Goal: Information Seeking & Learning: Learn about a topic

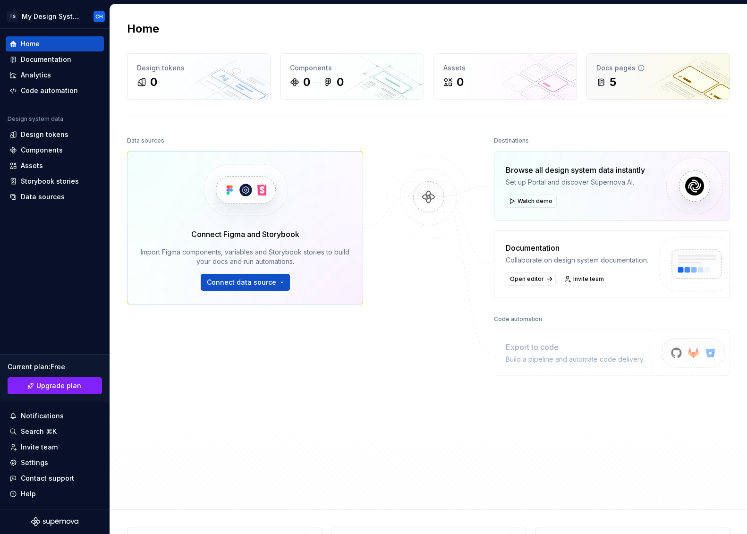
click at [657, 69] on div "Docs pages" at bounding box center [658, 67] width 124 height 9
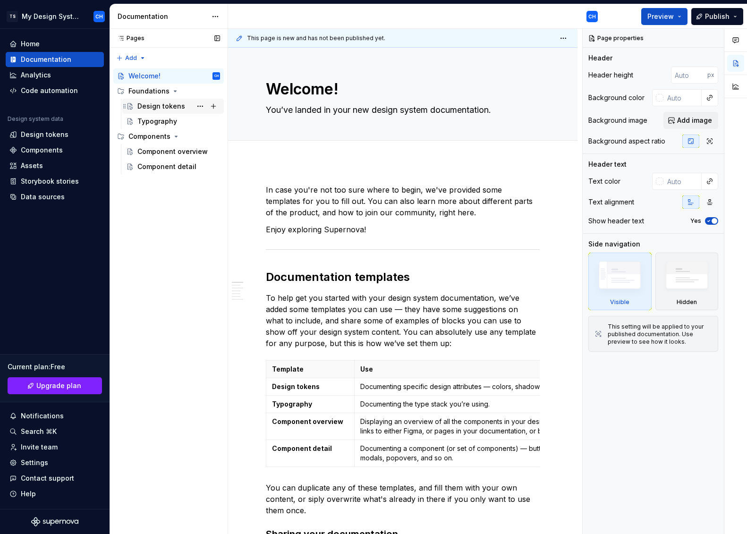
click at [149, 107] on div "Design tokens" at bounding box center [161, 106] width 48 height 9
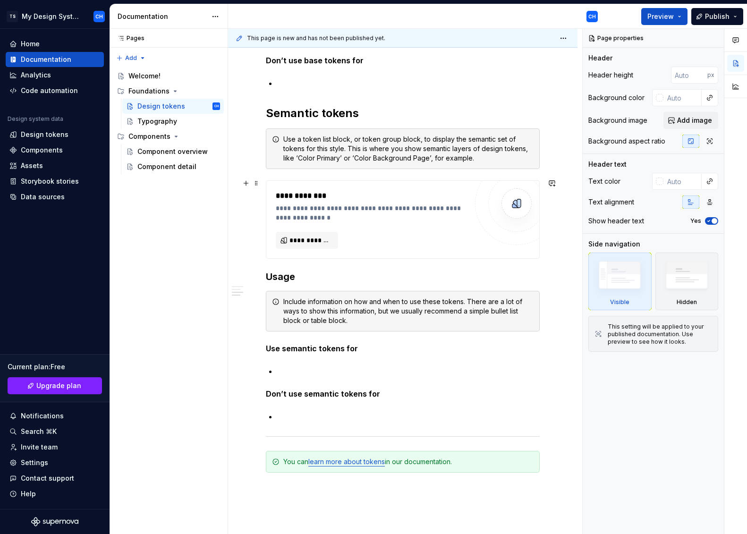
scroll to position [743, 0]
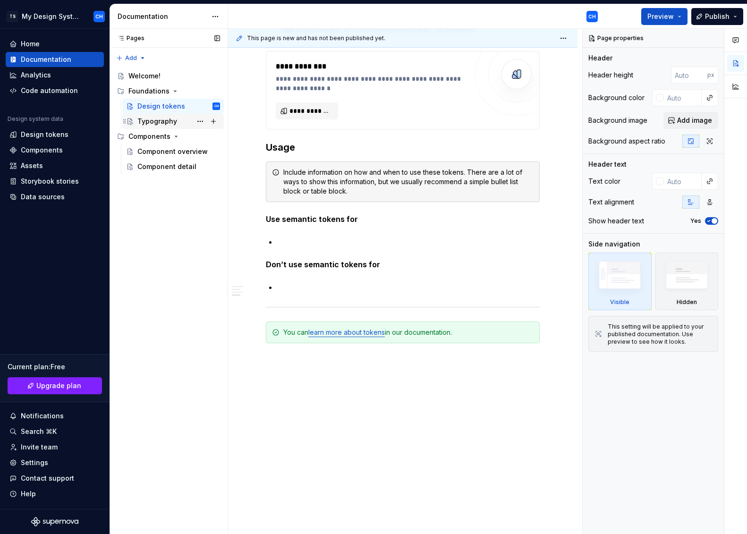
click at [165, 122] on div "Typography" at bounding box center [157, 121] width 40 height 9
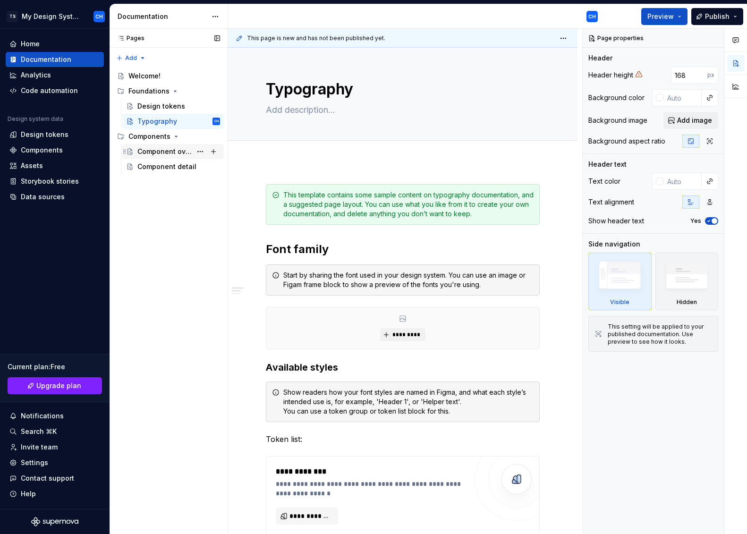
click at [164, 148] on div "Component overview" at bounding box center [164, 151] width 54 height 9
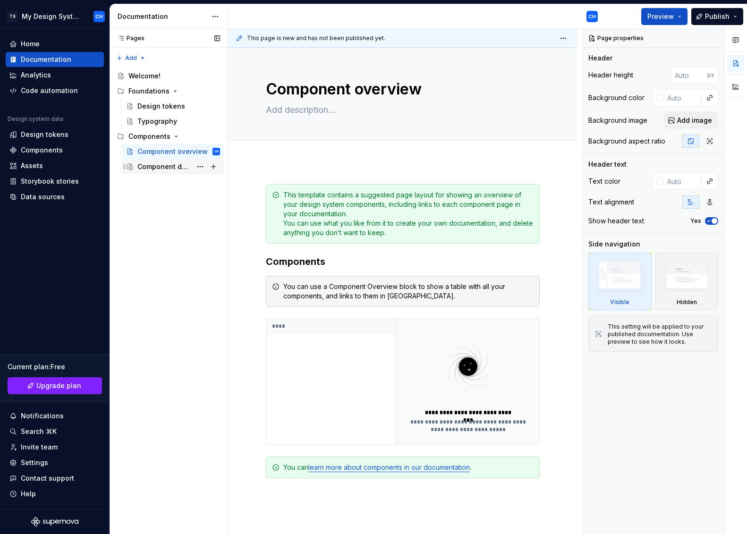
click at [159, 167] on div "Component detail" at bounding box center [164, 166] width 54 height 9
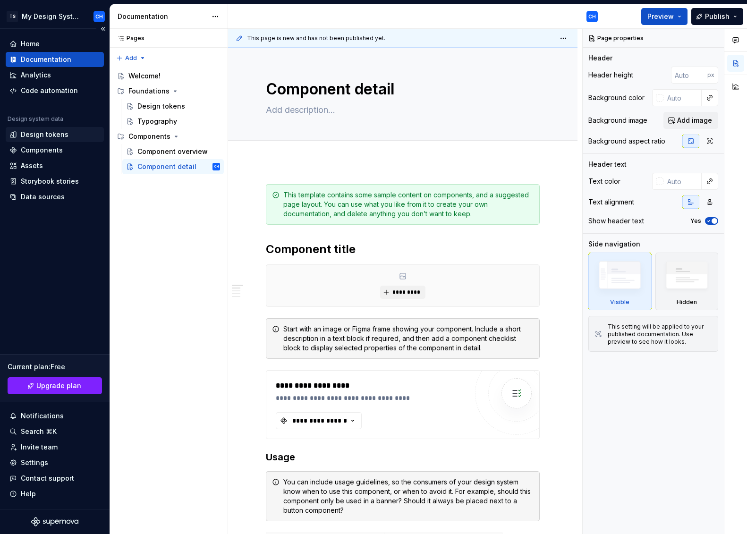
type textarea "*"
click at [65, 134] on div "Design tokens" at bounding box center [45, 134] width 48 height 9
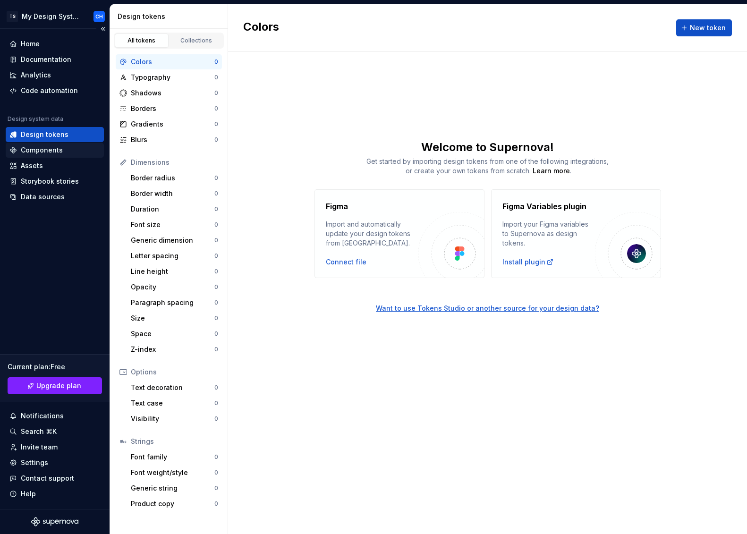
click at [63, 149] on div "Components" at bounding box center [54, 149] width 91 height 9
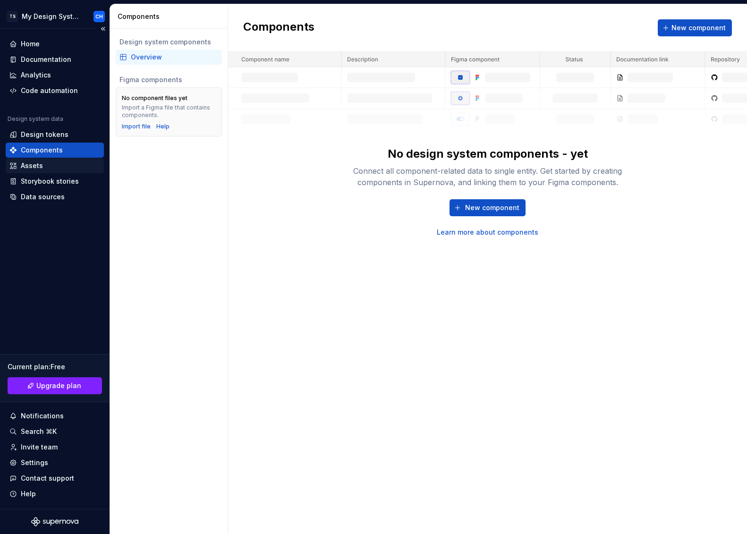
click at [54, 165] on div "Assets" at bounding box center [54, 165] width 91 height 9
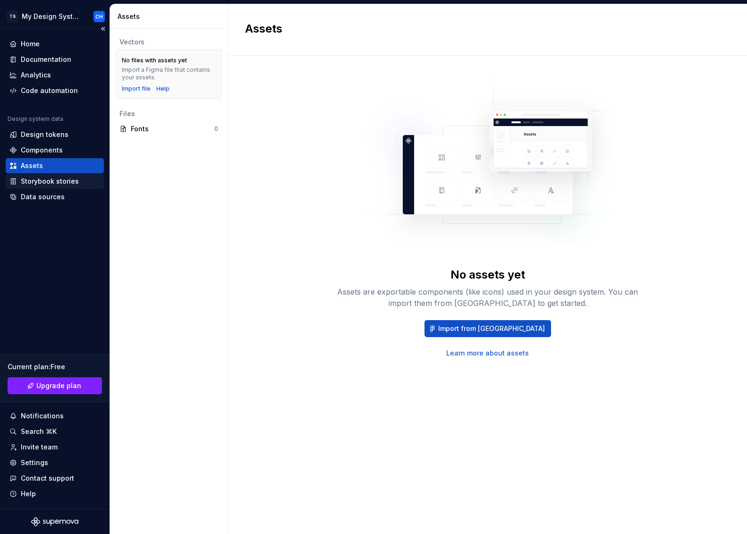
click at [50, 179] on div "Storybook stories" at bounding box center [50, 181] width 58 height 9
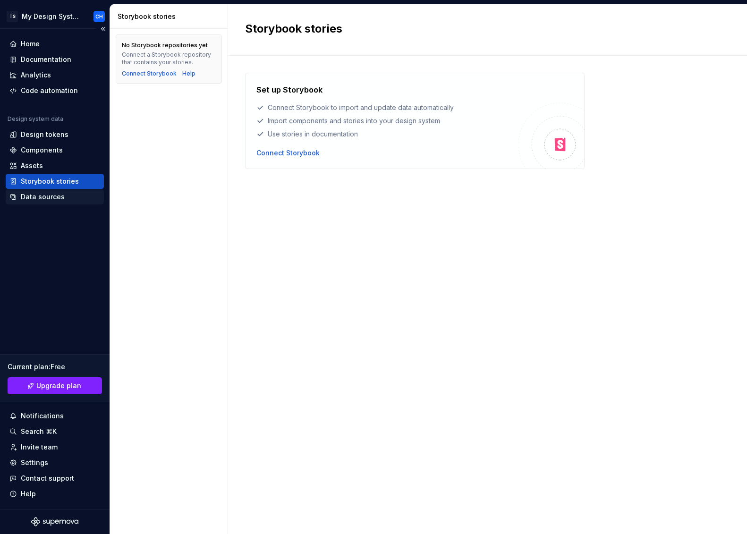
click at [53, 194] on div "Data sources" at bounding box center [43, 196] width 44 height 9
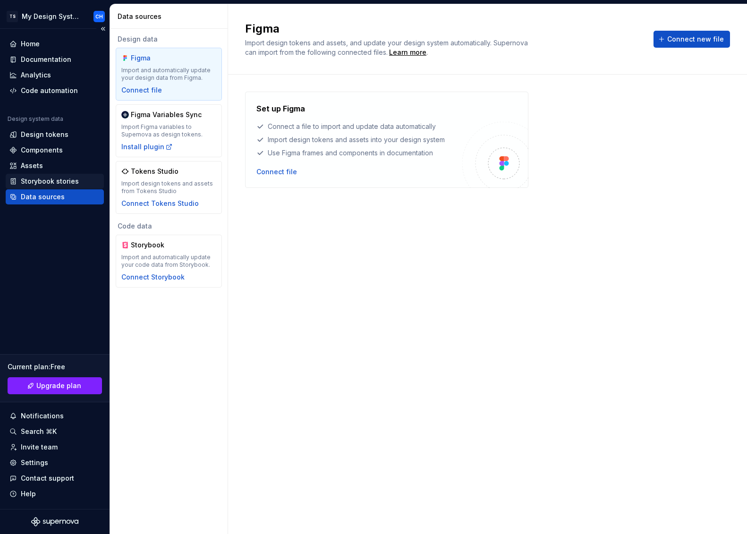
click at [47, 185] on div "Storybook stories" at bounding box center [50, 181] width 58 height 9
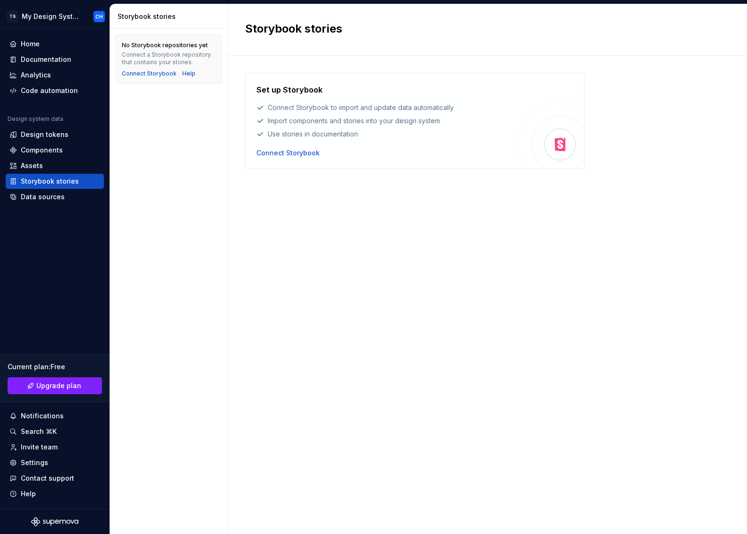
click at [266, 247] on div "Set up Storybook Connect Storybook to import and update data automatically Impo…" at bounding box center [487, 286] width 485 height 426
click at [296, 437] on div "Set up Storybook Connect Storybook to import and update data automatically Impo…" at bounding box center [487, 286] width 485 height 426
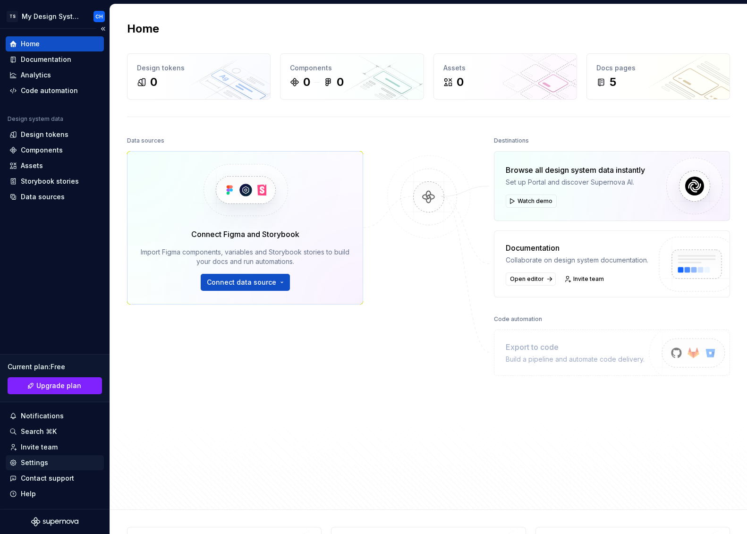
click at [13, 460] on icon at bounding box center [13, 463] width 6 height 6
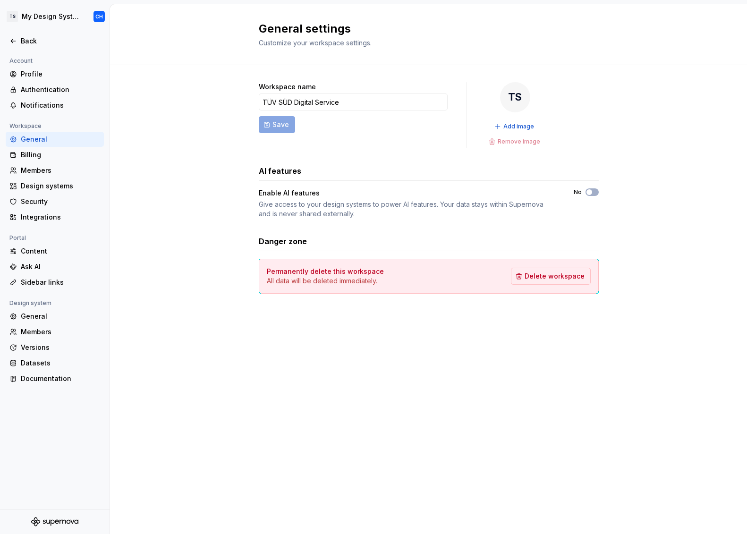
click at [396, 363] on div "General settings Customize your workspace settings. Workspace name TÜV SÜD Digi…" at bounding box center [428, 269] width 637 height 530
click at [57, 16] on html "TS My Design System CH Back Account Profile Authentication Notifications Worksp…" at bounding box center [373, 267] width 747 height 534
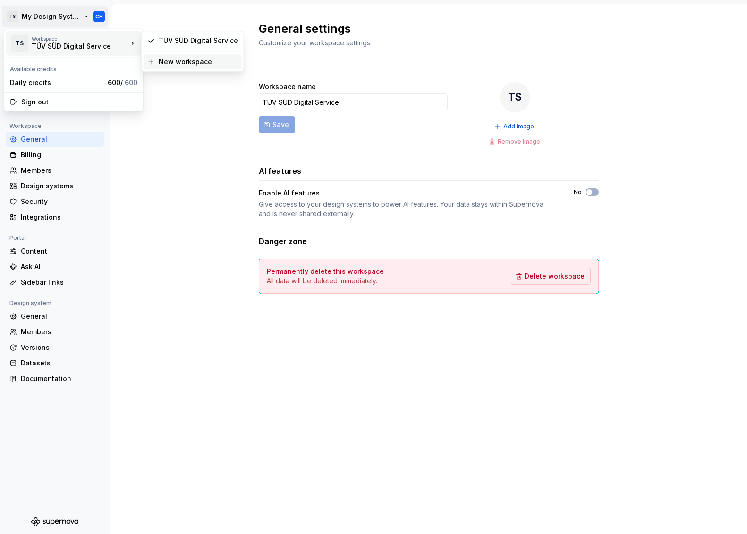
click at [180, 61] on div "New workspace" at bounding box center [198, 61] width 79 height 9
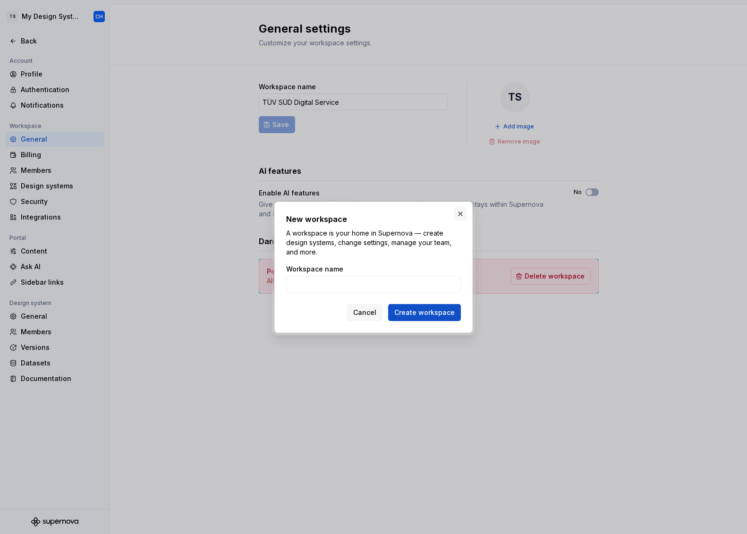
click at [463, 212] on button "button" at bounding box center [460, 213] width 13 height 13
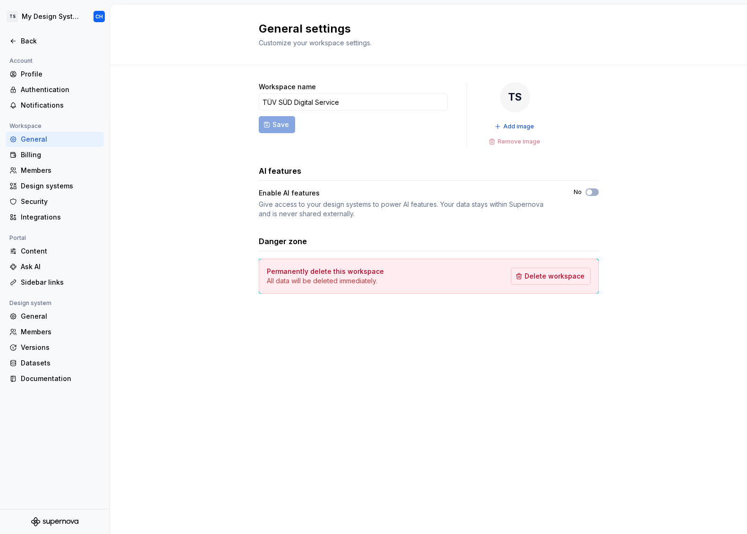
click at [629, 106] on div "Workspace name TÜV SÜD Digital Service Save TS Add image Remove image AI featur…" at bounding box center [428, 197] width 637 height 264
click at [14, 41] on icon at bounding box center [13, 41] width 8 height 8
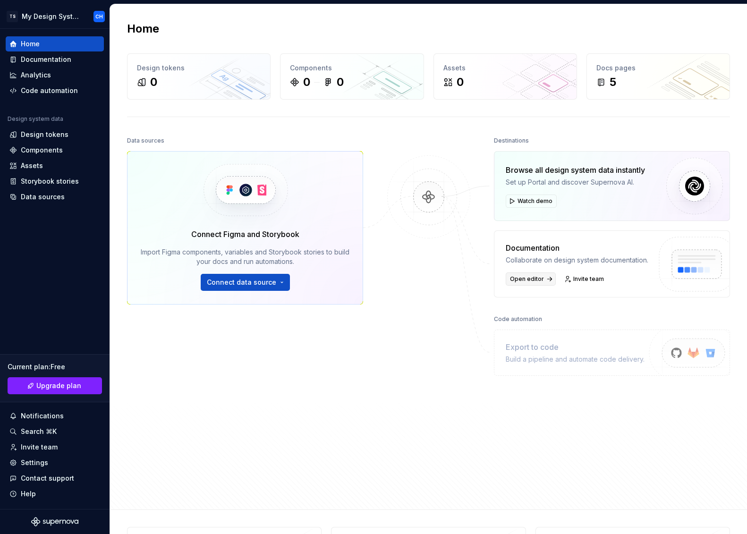
click at [521, 277] on span "Open editor" at bounding box center [527, 279] width 34 height 8
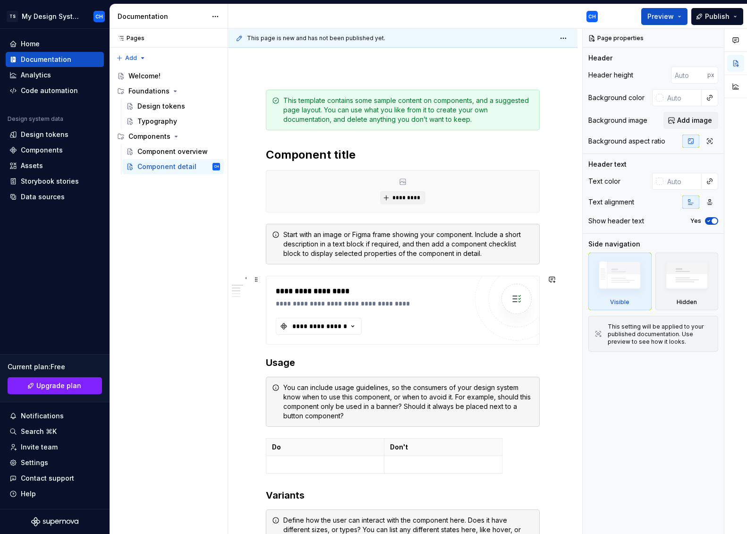
scroll to position [142, 0]
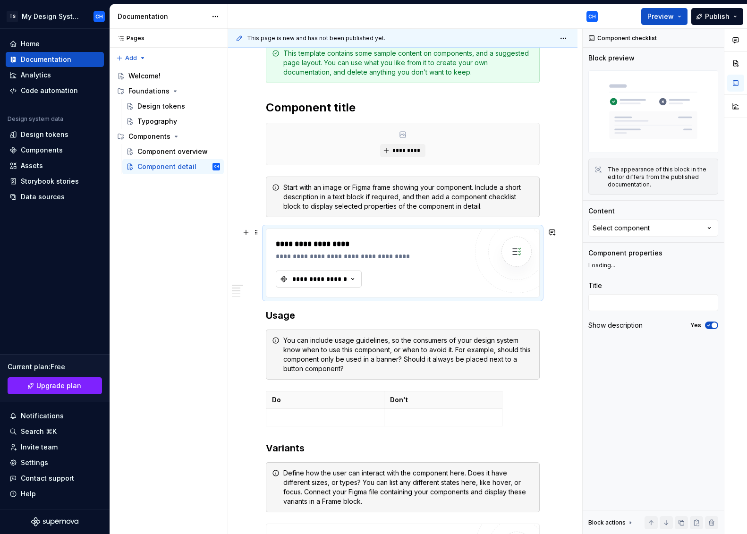
click at [341, 279] on div "**********" at bounding box center [319, 278] width 57 height 9
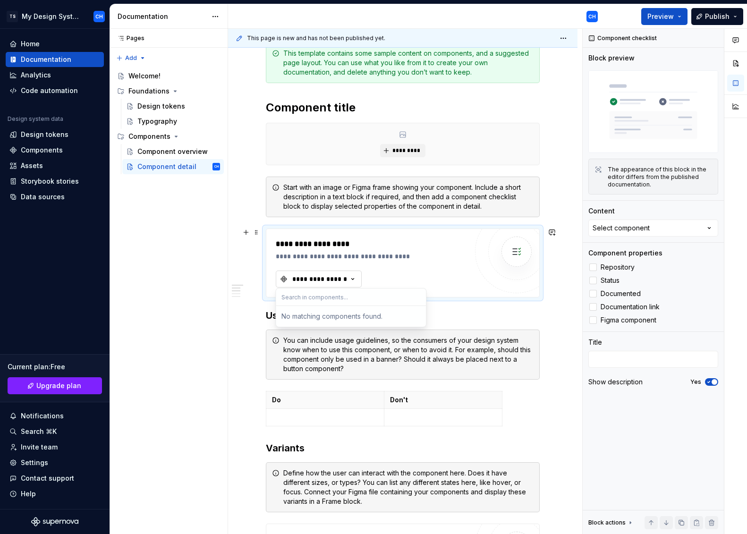
click at [342, 278] on div "**********" at bounding box center [319, 278] width 57 height 9
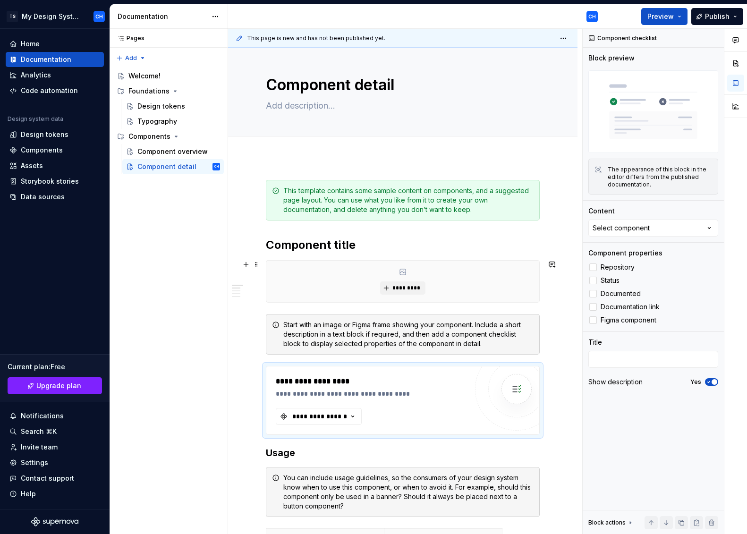
scroll to position [0, 0]
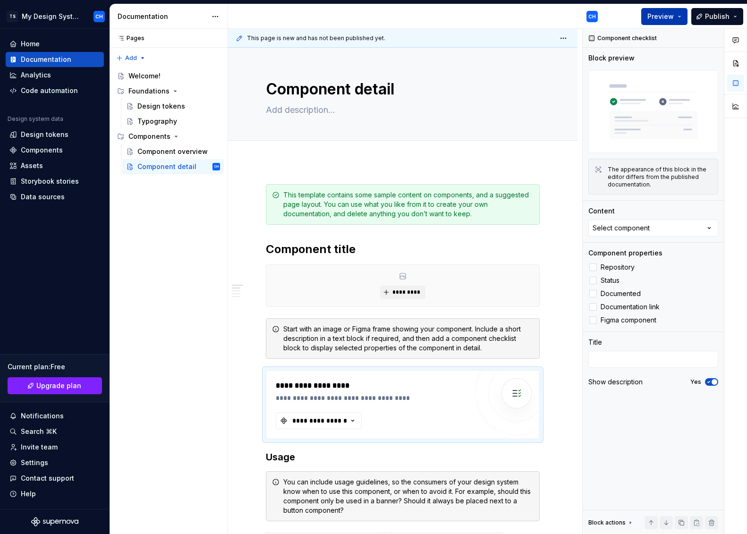
click at [662, 15] on span "Preview" at bounding box center [660, 16] width 26 height 9
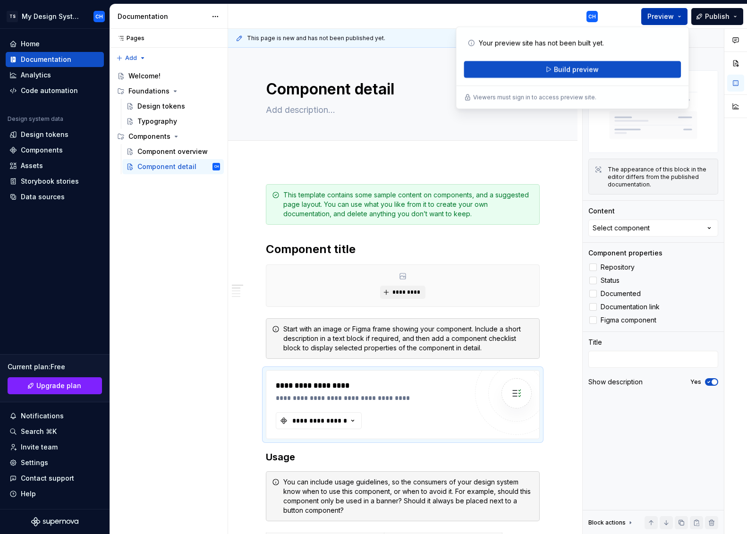
click at [662, 15] on span "Preview" at bounding box center [660, 16] width 26 height 9
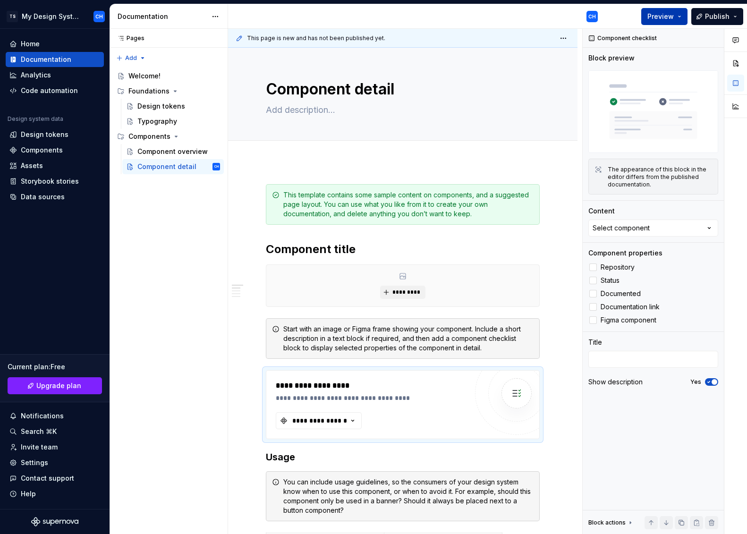
type textarea "*"
